Goal: Find specific page/section: Find specific page/section

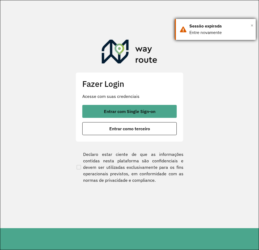
click at [253, 25] on span "×" at bounding box center [252, 25] width 3 height 8
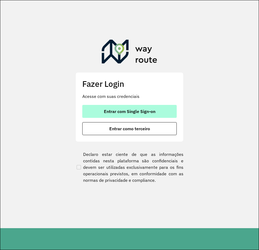
click at [129, 113] on span "Entrar com Single Sign-on" at bounding box center [130, 111] width 52 height 4
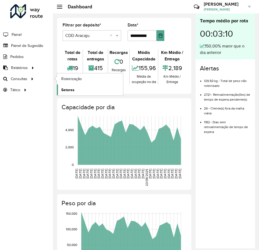
click at [74, 88] on span "Setores" at bounding box center [67, 90] width 13 height 6
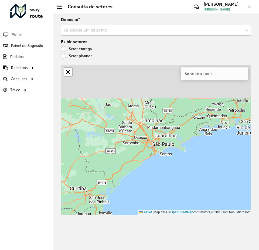
click at [79, 37] on div "Depósito * Selecione um depósito Exibir setores Setor entrega Setor planner Sel…" at bounding box center [156, 132] width 206 height 237
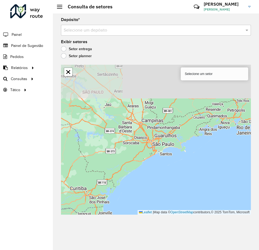
click at [82, 31] on input "text" at bounding box center [151, 30] width 174 height 6
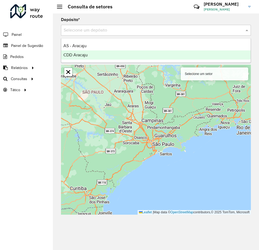
click at [78, 53] on span "CDD Aracaju" at bounding box center [75, 55] width 24 height 5
